Goal: Task Accomplishment & Management: Complete application form

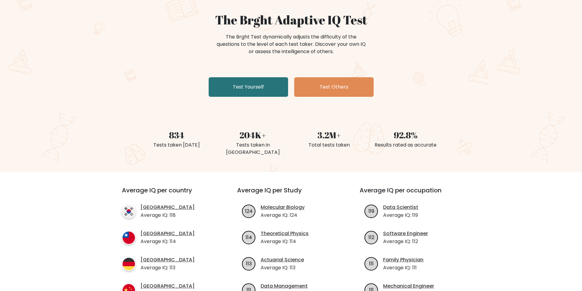
scroll to position [92, 0]
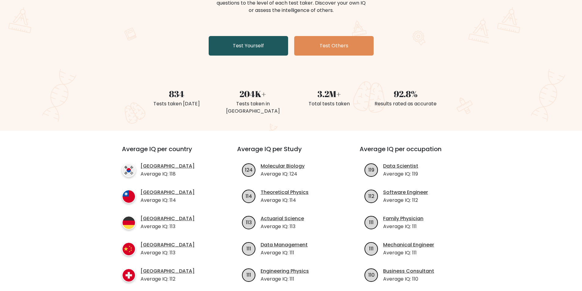
drag, startPoint x: 250, startPoint y: 59, endPoint x: 249, endPoint y: 51, distance: 8.6
click at [250, 58] on div "The Brght Adaptive IQ Test The Brght Test dynamically adjusts the difficulty of…" at bounding box center [291, 36] width 582 height 189
click at [249, 51] on link "Test Yourself" at bounding box center [248, 46] width 79 height 20
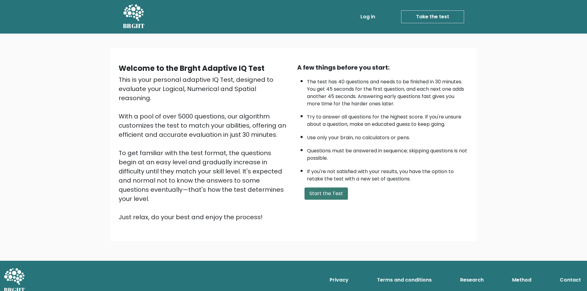
click at [337, 195] on button "Start the Test" at bounding box center [325, 194] width 43 height 12
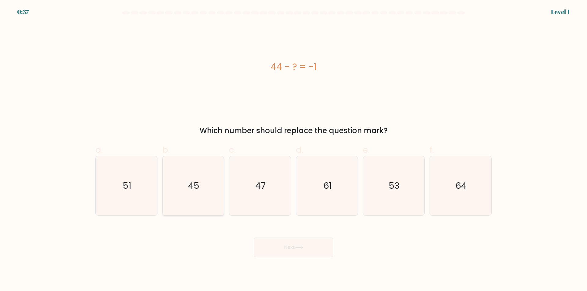
click at [193, 196] on icon "45" at bounding box center [193, 186] width 59 height 59
click at [293, 150] on input "b. 45" at bounding box center [293, 148] width 0 height 4
radio input "true"
click at [307, 244] on button "Next" at bounding box center [293, 248] width 79 height 20
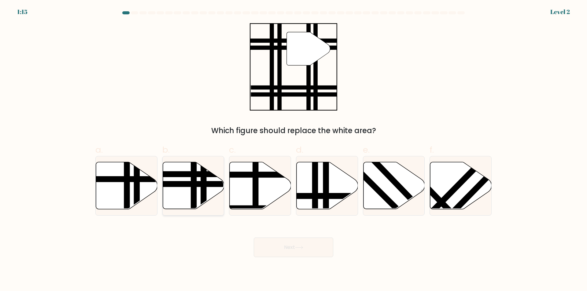
click at [194, 187] on line at bounding box center [194, 212] width 0 height 124
click at [293, 150] on input "b." at bounding box center [293, 148] width 0 height 4
radio input "true"
click at [313, 249] on button "Next" at bounding box center [293, 248] width 79 height 20
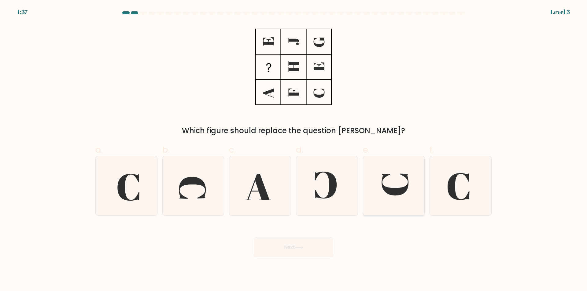
click at [394, 193] on icon at bounding box center [395, 185] width 27 height 22
click at [294, 150] on input "e." at bounding box center [293, 148] width 0 height 4
radio input "true"
click at [291, 247] on button "Next" at bounding box center [293, 248] width 79 height 20
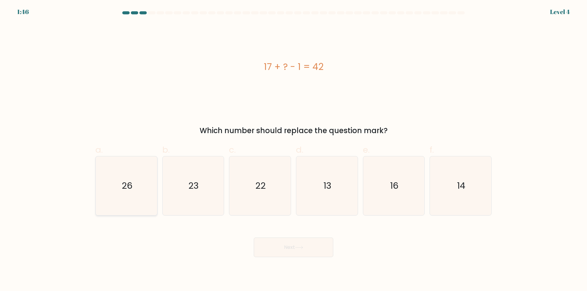
click at [131, 186] on text "26" at bounding box center [127, 186] width 11 height 12
click at [293, 150] on input "a. 26" at bounding box center [293, 148] width 0 height 4
radio input "true"
click at [290, 252] on button "Next" at bounding box center [293, 248] width 79 height 20
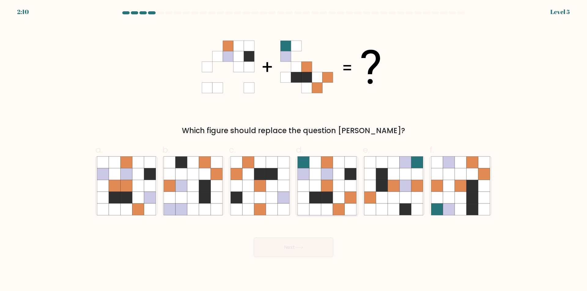
click at [328, 173] on icon at bounding box center [327, 174] width 12 height 12
click at [294, 150] on input "d." at bounding box center [293, 148] width 0 height 4
radio input "true"
drag, startPoint x: 303, startPoint y: 232, endPoint x: 300, endPoint y: 244, distance: 12.6
click at [301, 239] on div "Next" at bounding box center [293, 240] width 403 height 34
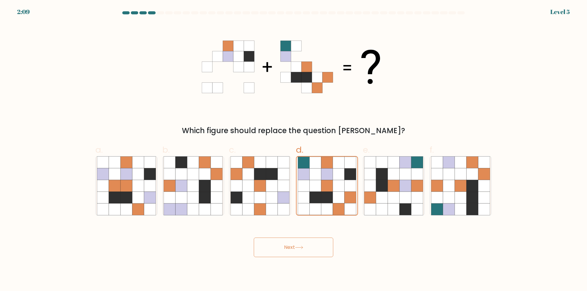
click at [300, 249] on icon at bounding box center [299, 247] width 8 height 3
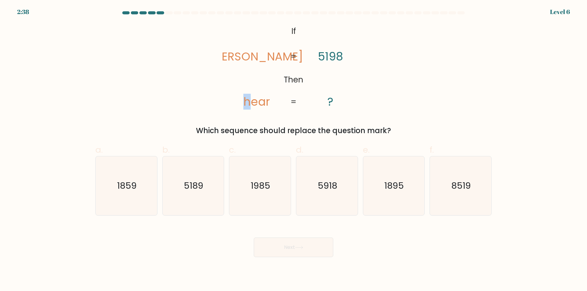
drag, startPoint x: 249, startPoint y: 102, endPoint x: 245, endPoint y: 102, distance: 4.6
click at [245, 102] on tspan "hear" at bounding box center [256, 102] width 27 height 16
click at [254, 103] on tspan "hear" at bounding box center [256, 102] width 27 height 16
click at [259, 199] on icon "1985" at bounding box center [259, 186] width 59 height 59
click at [293, 150] on input "c. 1985" at bounding box center [293, 148] width 0 height 4
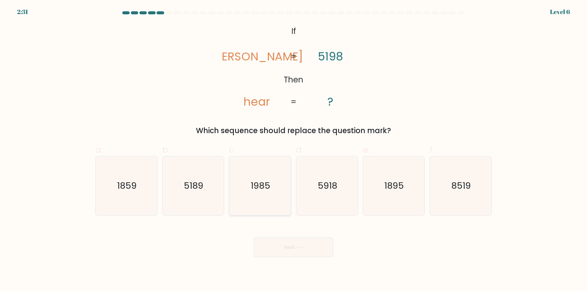
radio input "true"
click at [313, 248] on button "Next" at bounding box center [293, 248] width 79 height 20
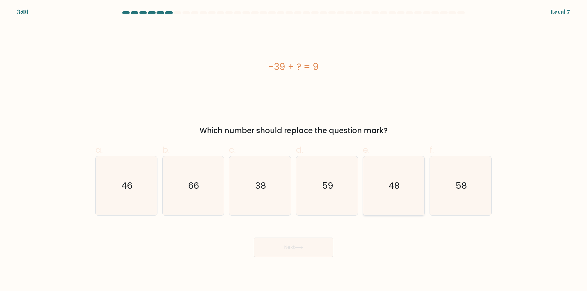
click at [404, 195] on icon "48" at bounding box center [393, 186] width 59 height 59
click at [294, 150] on input "e. 48" at bounding box center [293, 148] width 0 height 4
radio input "true"
click at [307, 249] on button "Next" at bounding box center [293, 248] width 79 height 20
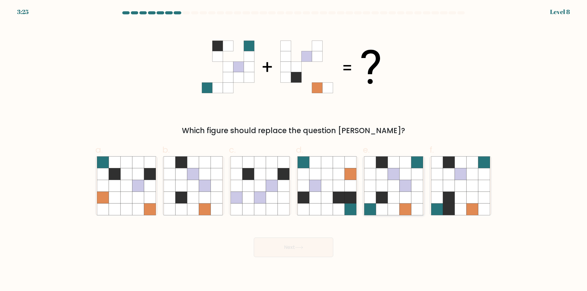
click at [383, 199] on icon at bounding box center [382, 198] width 12 height 12
click at [294, 150] on input "e." at bounding box center [293, 148] width 0 height 4
radio input "true"
click at [304, 250] on button "Next" at bounding box center [293, 248] width 79 height 20
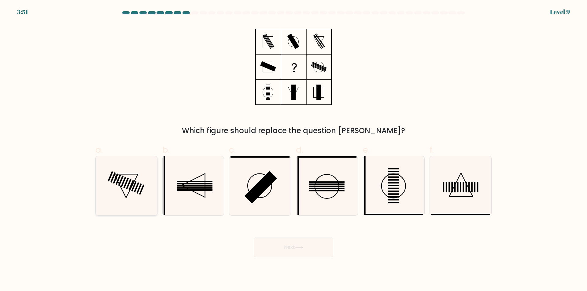
click at [140, 182] on icon at bounding box center [126, 186] width 59 height 59
click at [293, 150] on input "a." at bounding box center [293, 148] width 0 height 4
radio input "true"
click at [296, 246] on button "Next" at bounding box center [293, 248] width 79 height 20
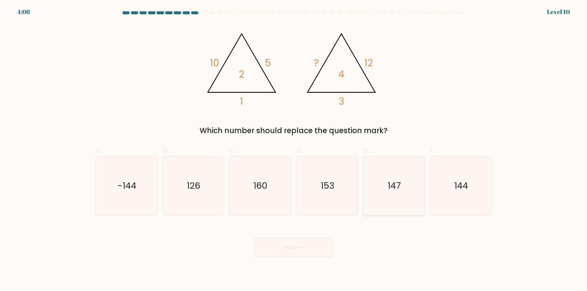
click at [399, 194] on icon "147" at bounding box center [393, 186] width 59 height 59
click at [294, 150] on input "e. 147" at bounding box center [293, 148] width 0 height 4
radio input "true"
click at [193, 200] on icon "126" at bounding box center [193, 186] width 59 height 59
click at [293, 150] on input "b. 126" at bounding box center [293, 148] width 0 height 4
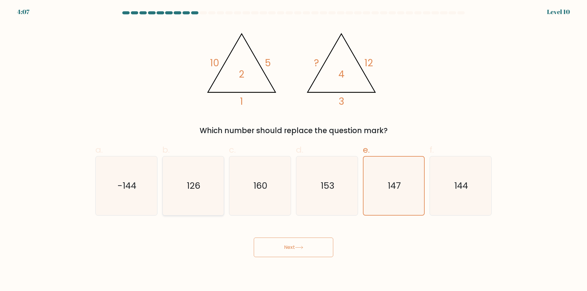
radio input "true"
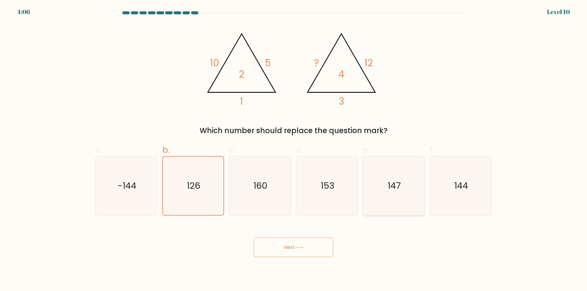
click at [396, 193] on icon "147" at bounding box center [393, 186] width 59 height 59
click at [294, 150] on input "e. 147" at bounding box center [293, 148] width 0 height 4
radio input "true"
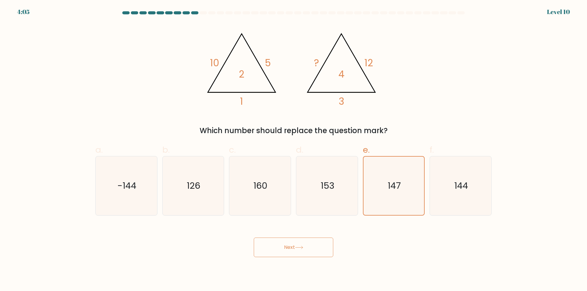
click at [309, 252] on button "Next" at bounding box center [293, 248] width 79 height 20
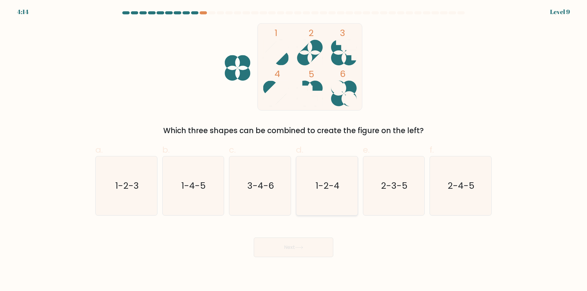
click at [326, 197] on icon "1-2-4" at bounding box center [326, 186] width 59 height 59
click at [294, 150] on input "d. 1-2-4" at bounding box center [293, 148] width 0 height 4
radio input "true"
click at [308, 251] on button "Next" at bounding box center [293, 248] width 79 height 20
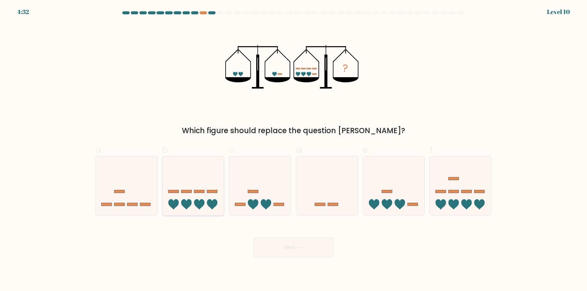
click at [197, 204] on icon at bounding box center [199, 204] width 10 height 10
click at [293, 150] on input "b." at bounding box center [293, 148] width 0 height 4
radio input "true"
click at [315, 247] on button "Next" at bounding box center [293, 248] width 79 height 20
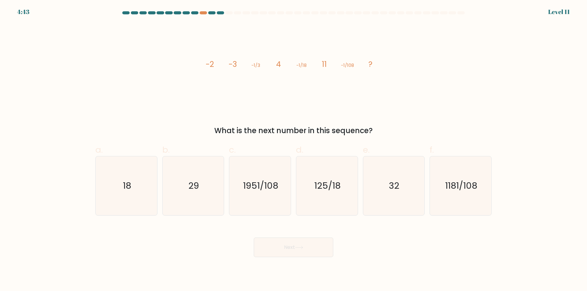
click at [304, 67] on tspan "-1/18" at bounding box center [301, 65] width 10 height 6
click at [121, 180] on icon "18" at bounding box center [126, 186] width 59 height 59
click at [293, 150] on input "a. 18" at bounding box center [293, 148] width 0 height 4
radio input "true"
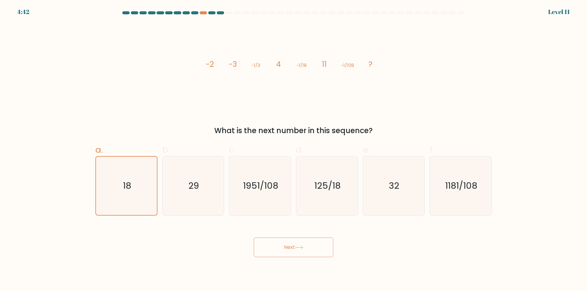
click at [285, 256] on button "Next" at bounding box center [293, 248] width 79 height 20
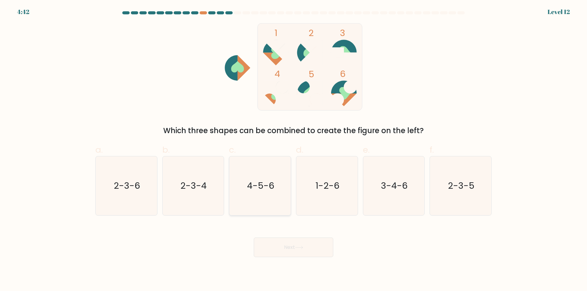
click at [258, 196] on icon "4-5-6" at bounding box center [259, 186] width 59 height 59
click at [293, 150] on input "c. 4-5-6" at bounding box center [293, 148] width 0 height 4
radio input "true"
click at [296, 253] on button "Next" at bounding box center [293, 248] width 79 height 20
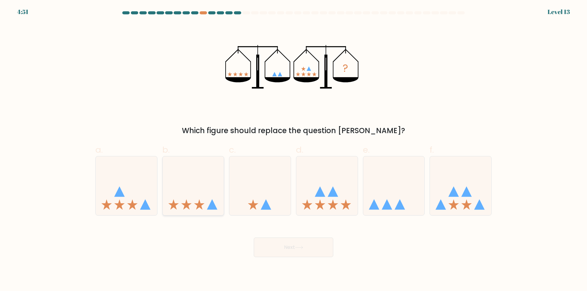
click at [190, 187] on icon at bounding box center [193, 186] width 61 height 51
click at [293, 150] on input "b." at bounding box center [293, 148] width 0 height 4
radio input "true"
click at [313, 254] on button "Next" at bounding box center [293, 248] width 79 height 20
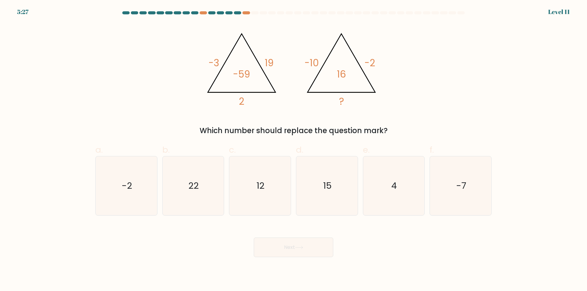
click at [211, 63] on icon "@import url('https://fonts.googleapis.com/css?family=Abril+Fatface:400,100,100i…" at bounding box center [293, 66] width 183 height 87
drag, startPoint x: 233, startPoint y: 75, endPoint x: 228, endPoint y: 79, distance: 7.0
click at [228, 79] on icon "@import url('https://fonts.googleapis.com/css?family=Abril+Fatface:400,100,100i…" at bounding box center [293, 66] width 183 height 87
click at [394, 195] on icon "4" at bounding box center [393, 186] width 59 height 59
click at [294, 150] on input "e. 4" at bounding box center [293, 148] width 0 height 4
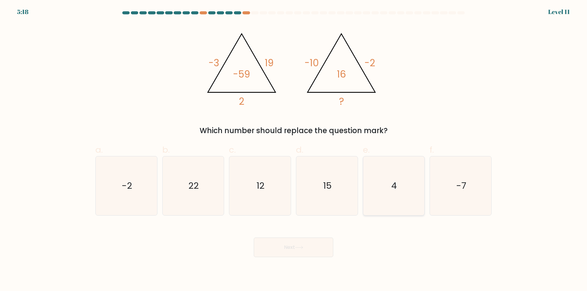
radio input "true"
click at [315, 248] on button "Next" at bounding box center [293, 248] width 79 height 20
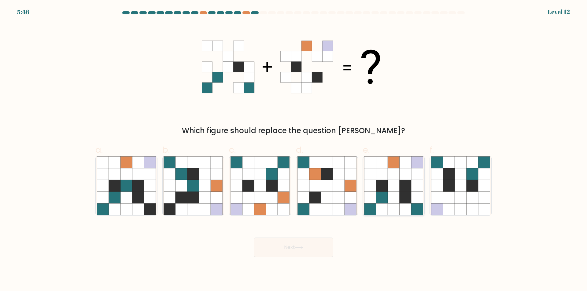
click at [392, 201] on icon at bounding box center [394, 198] width 12 height 12
click at [294, 150] on input "e." at bounding box center [293, 148] width 0 height 4
radio input "true"
click at [301, 245] on button "Next" at bounding box center [293, 248] width 79 height 20
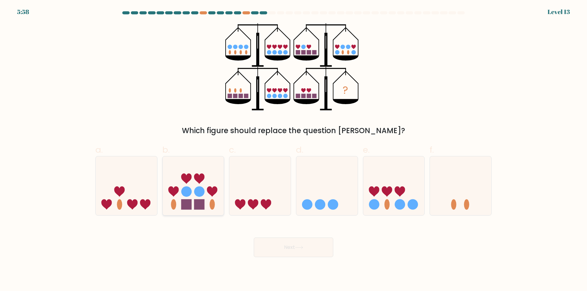
click at [206, 195] on icon at bounding box center [193, 186] width 61 height 51
click at [293, 150] on input "b." at bounding box center [293, 148] width 0 height 4
radio input "true"
click at [291, 245] on button "Next" at bounding box center [293, 248] width 79 height 20
